Goal: Task Accomplishment & Management: Use online tool/utility

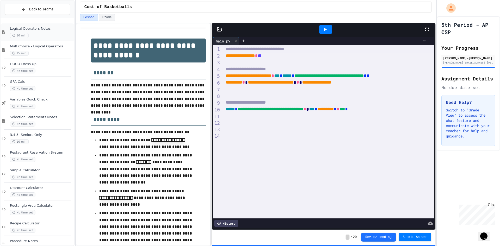
click at [43, 33] on div "10 min" at bounding box center [41, 35] width 63 height 5
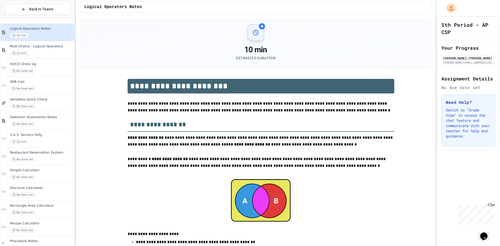
click at [194, 107] on p "**********" at bounding box center [261, 107] width 267 height 14
click at [195, 103] on p "**********" at bounding box center [261, 107] width 267 height 14
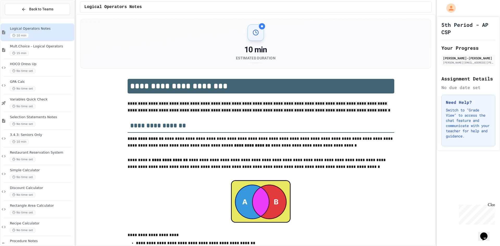
click at [180, 104] on span "**********" at bounding box center [259, 107] width 263 height 11
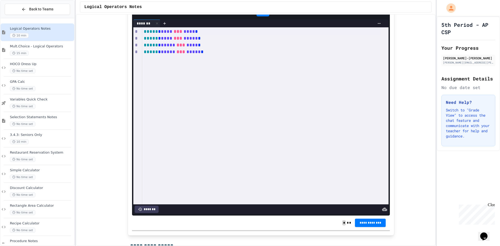
scroll to position [573, 0]
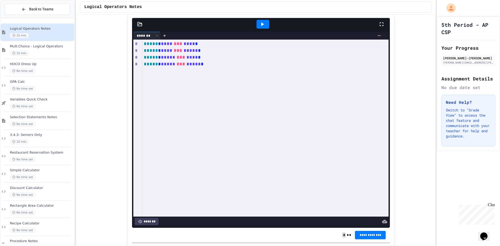
click at [259, 27] on icon at bounding box center [262, 24] width 6 height 6
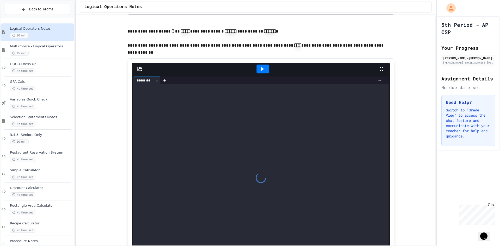
scroll to position [1199, 0]
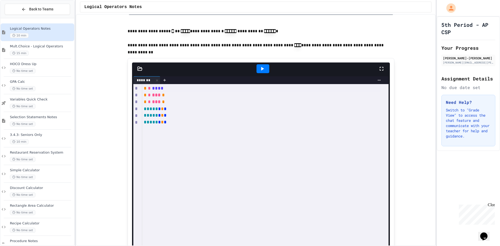
click at [257, 73] on div at bounding box center [263, 68] width 13 height 9
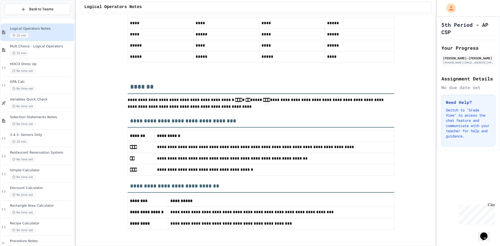
scroll to position [2128, 0]
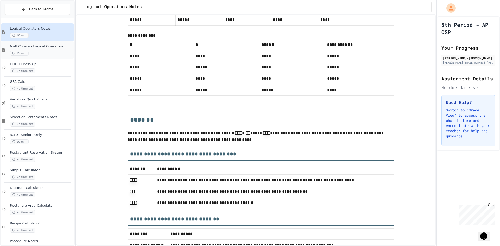
drag, startPoint x: 32, startPoint y: 49, endPoint x: 31, endPoint y: 52, distance: 3.1
click at [31, 52] on div "Mult.Choice - Logical Operators 15 min" at bounding box center [41, 49] width 63 height 11
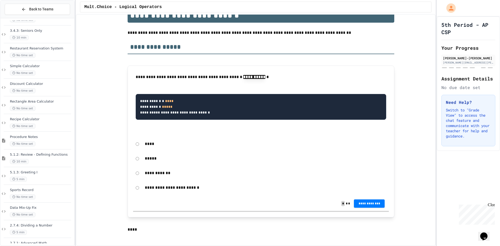
scroll to position [78, 0]
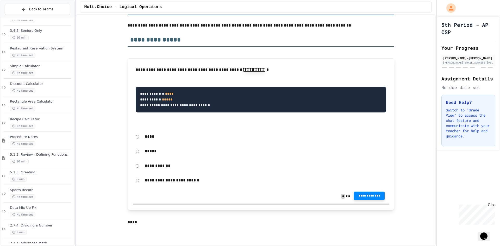
click at [371, 197] on span "**********" at bounding box center [369, 196] width 22 height 4
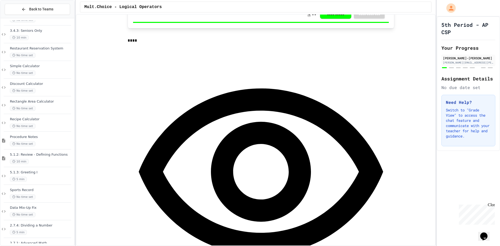
scroll to position [287, 0]
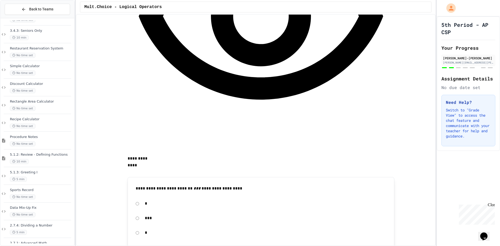
scroll to position [417, 0]
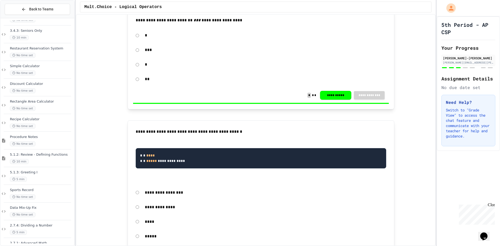
scroll to position [600, 0]
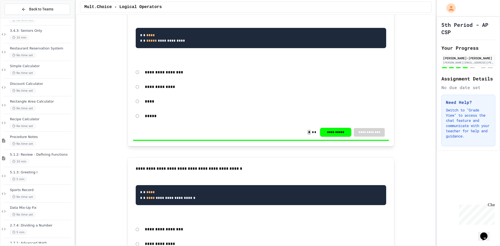
scroll to position [782, 0]
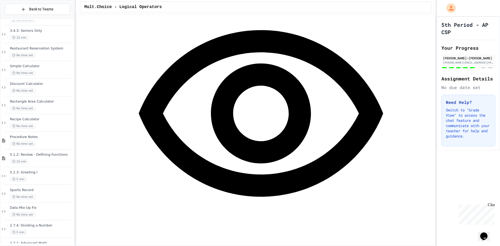
scroll to position [1043, 0]
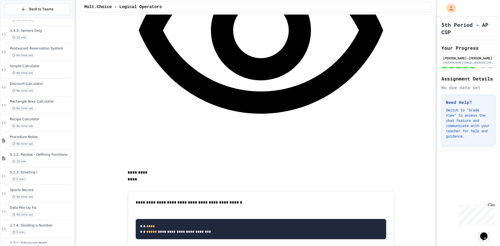
scroll to position [1095, 0]
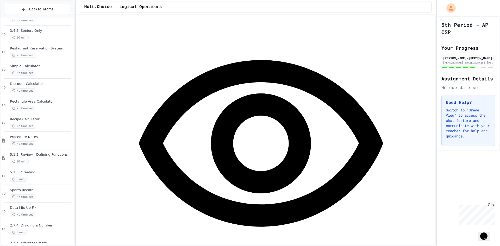
scroll to position [1486, 0]
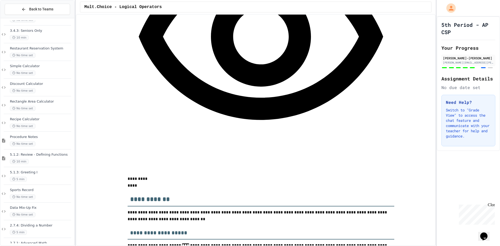
scroll to position [1564, 0]
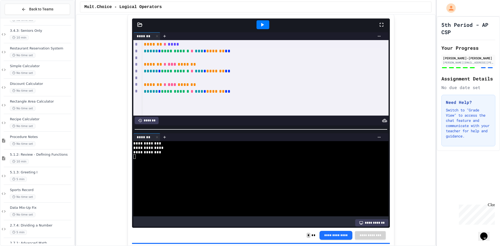
scroll to position [1841, 0]
